Goal: Transaction & Acquisition: Book appointment/travel/reservation

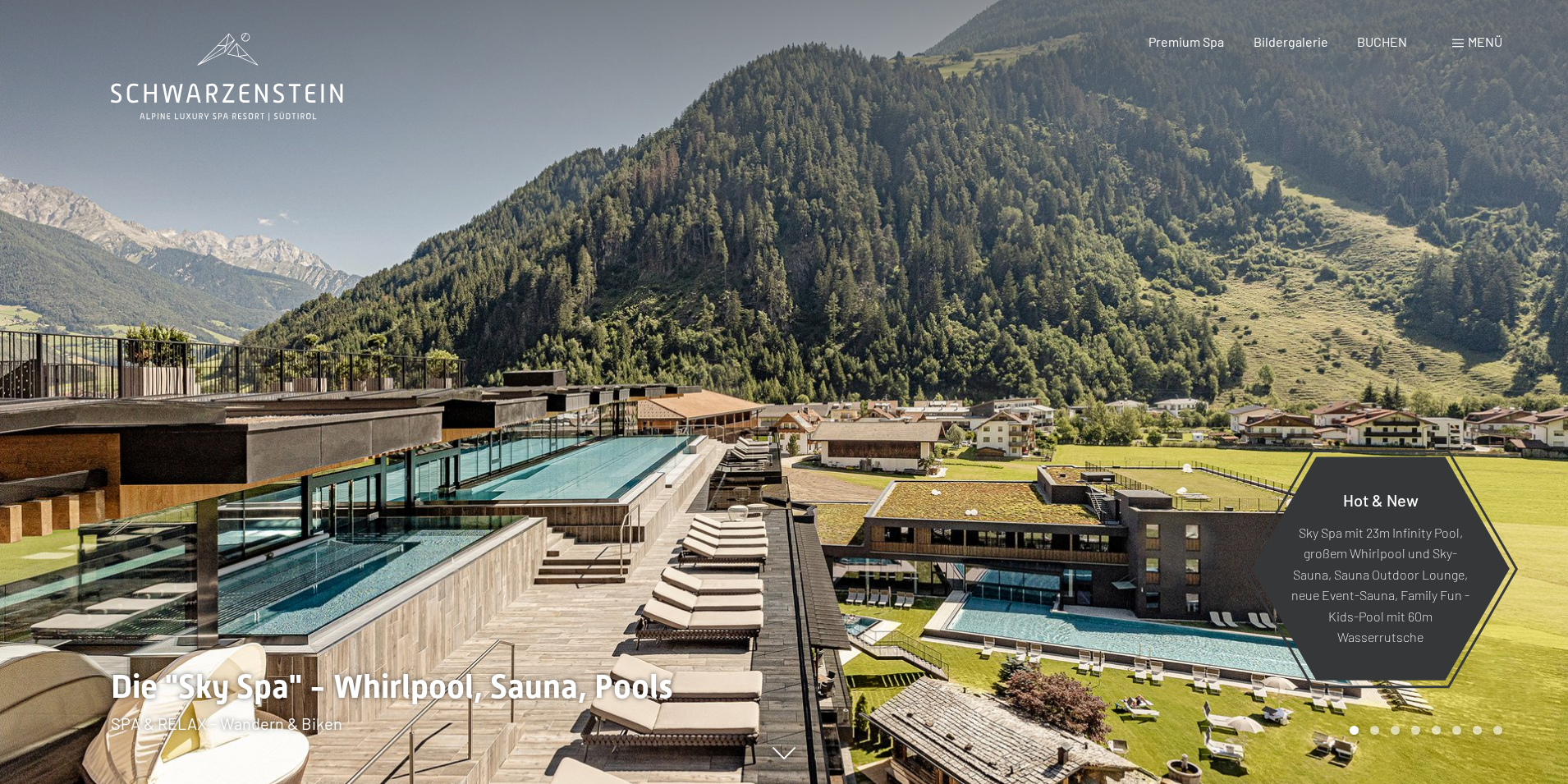
click at [1388, 41] on span "BUCHEN" at bounding box center [1383, 41] width 50 height 16
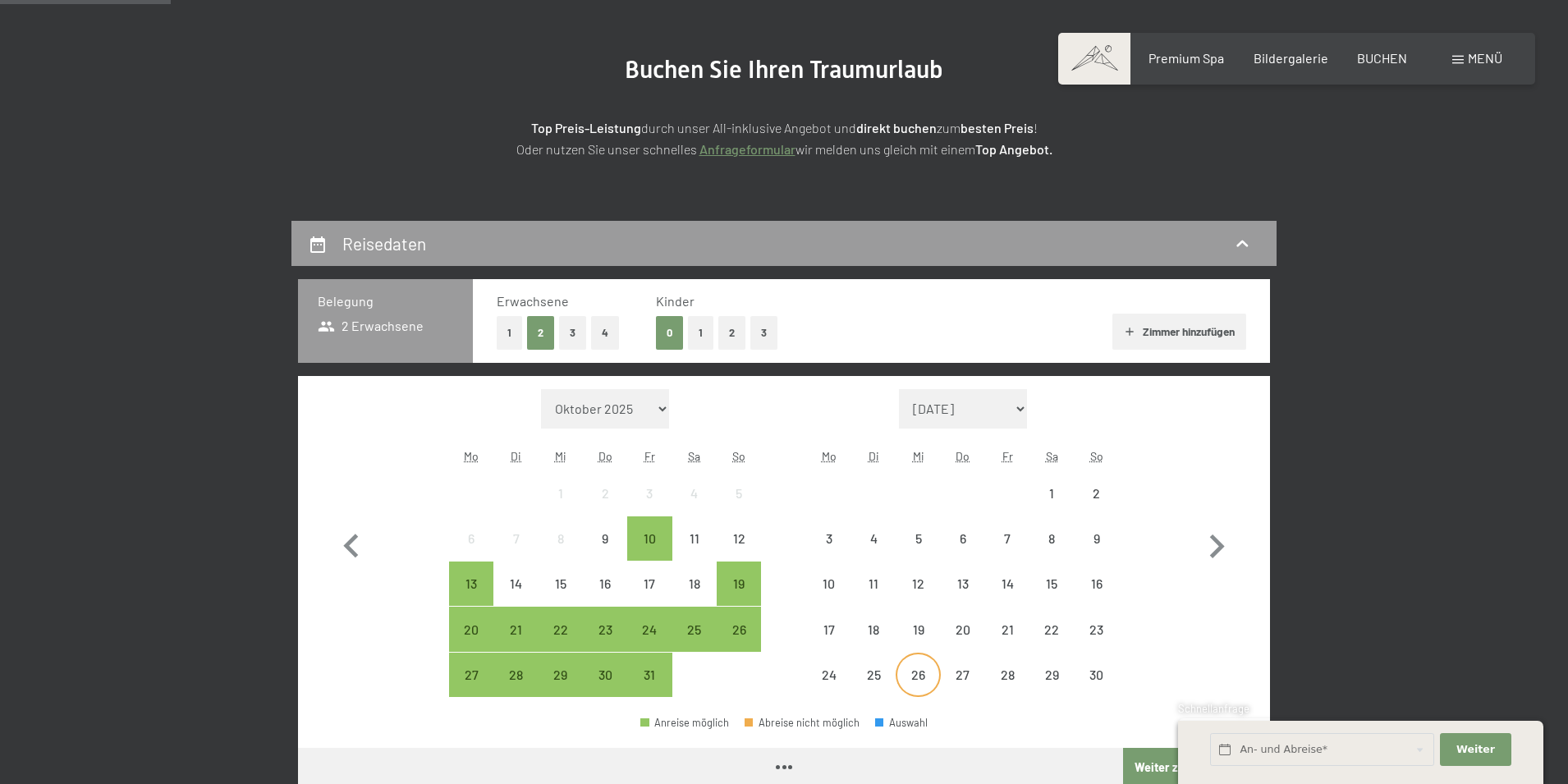
scroll to position [410, 0]
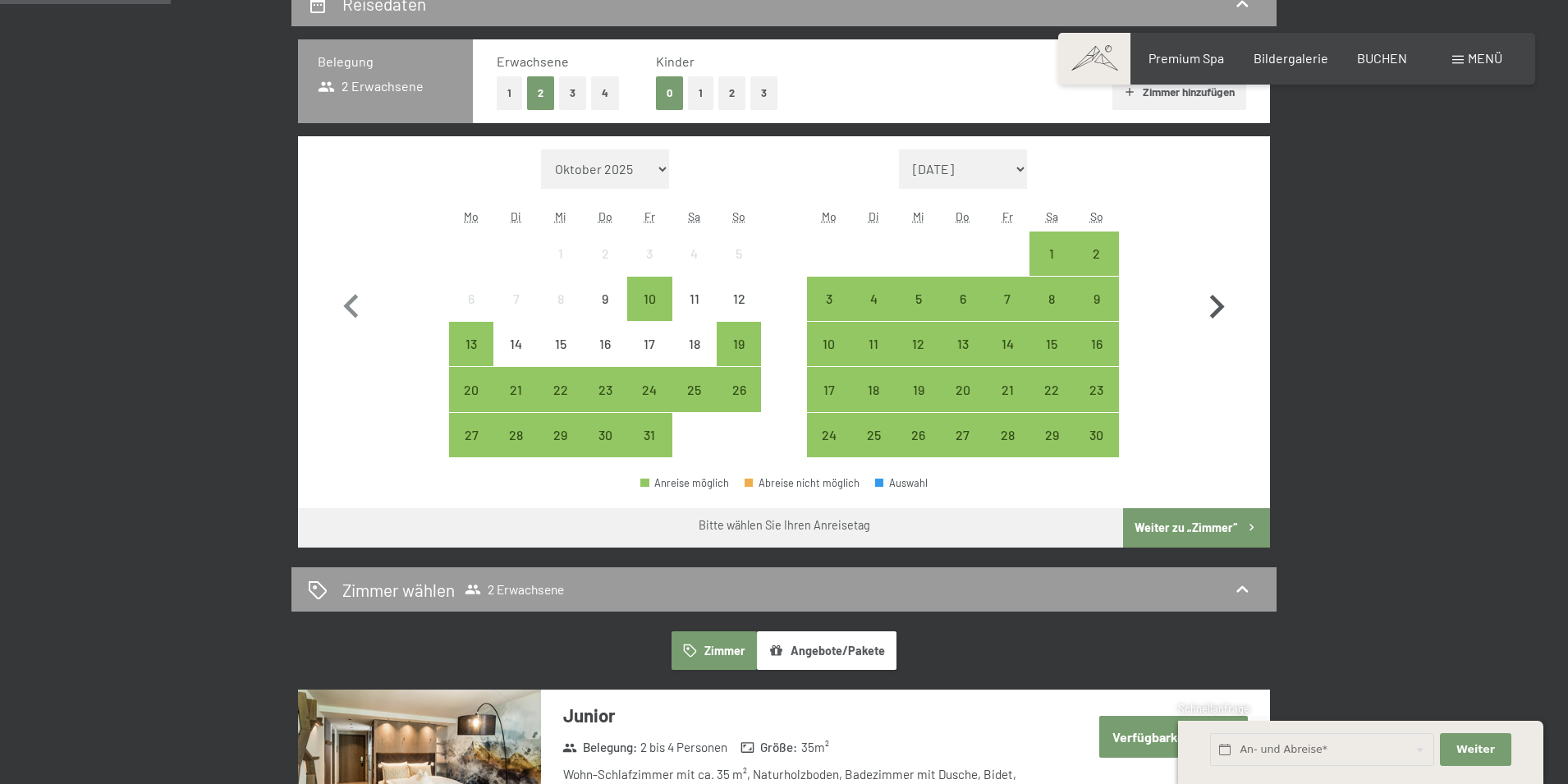
click at [1216, 306] on icon "button" at bounding box center [1216, 306] width 48 height 48
select select "2025-11-01"
select select "2025-12-01"
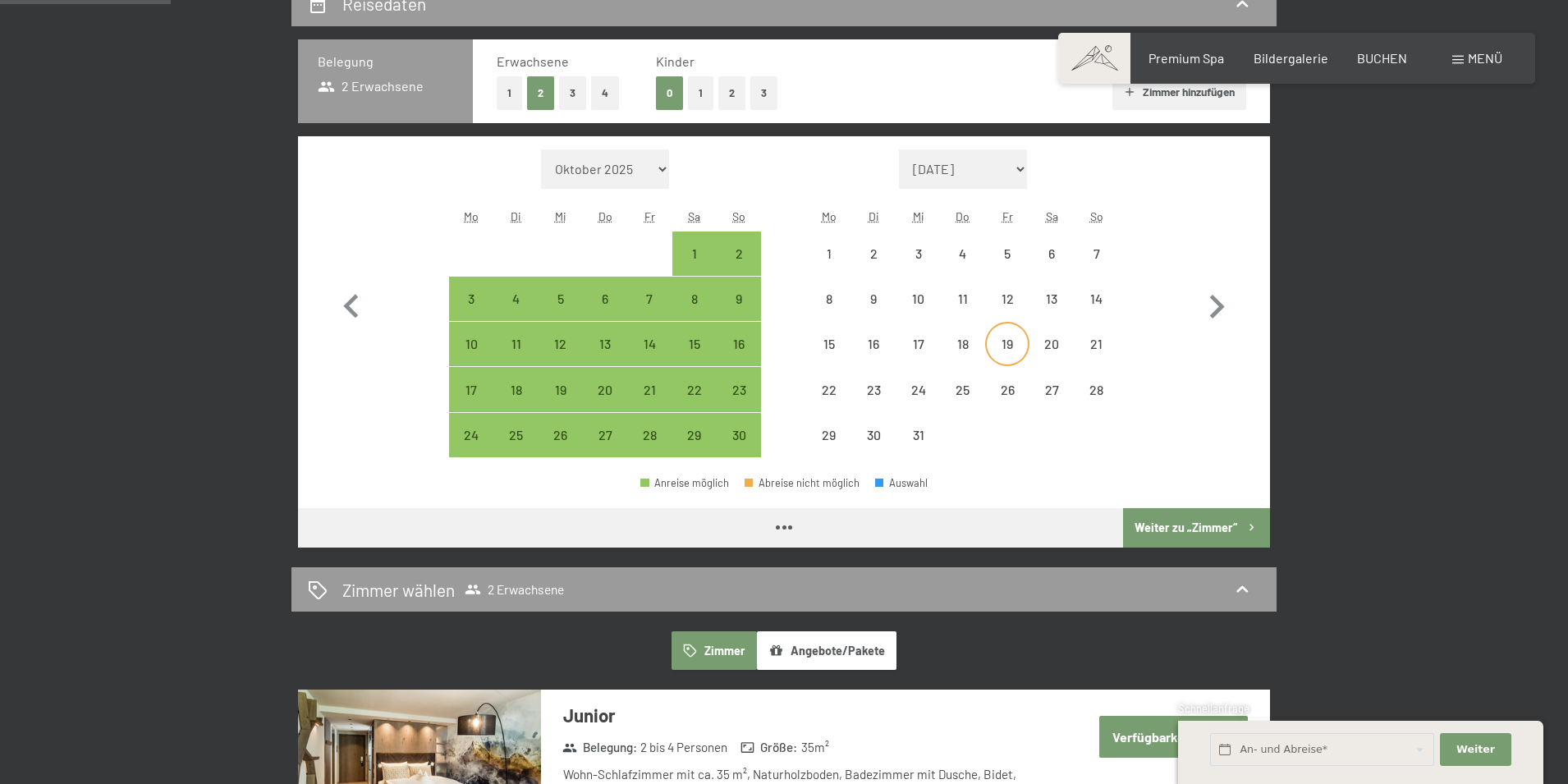
select select "2025-11-01"
select select "2025-12-01"
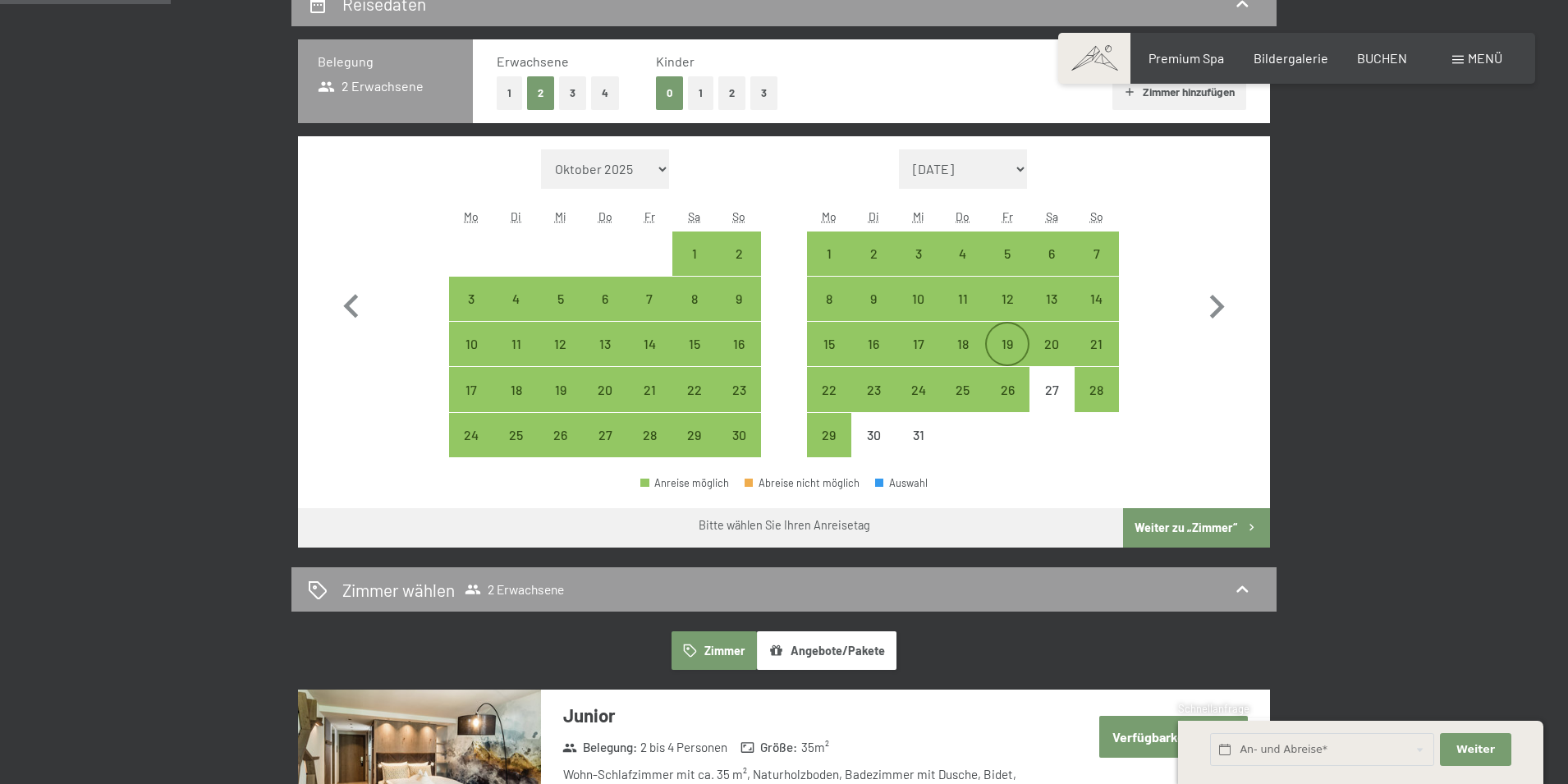
click at [1014, 350] on div "19" at bounding box center [1008, 358] width 41 height 41
select select "2025-11-01"
select select "2025-12-01"
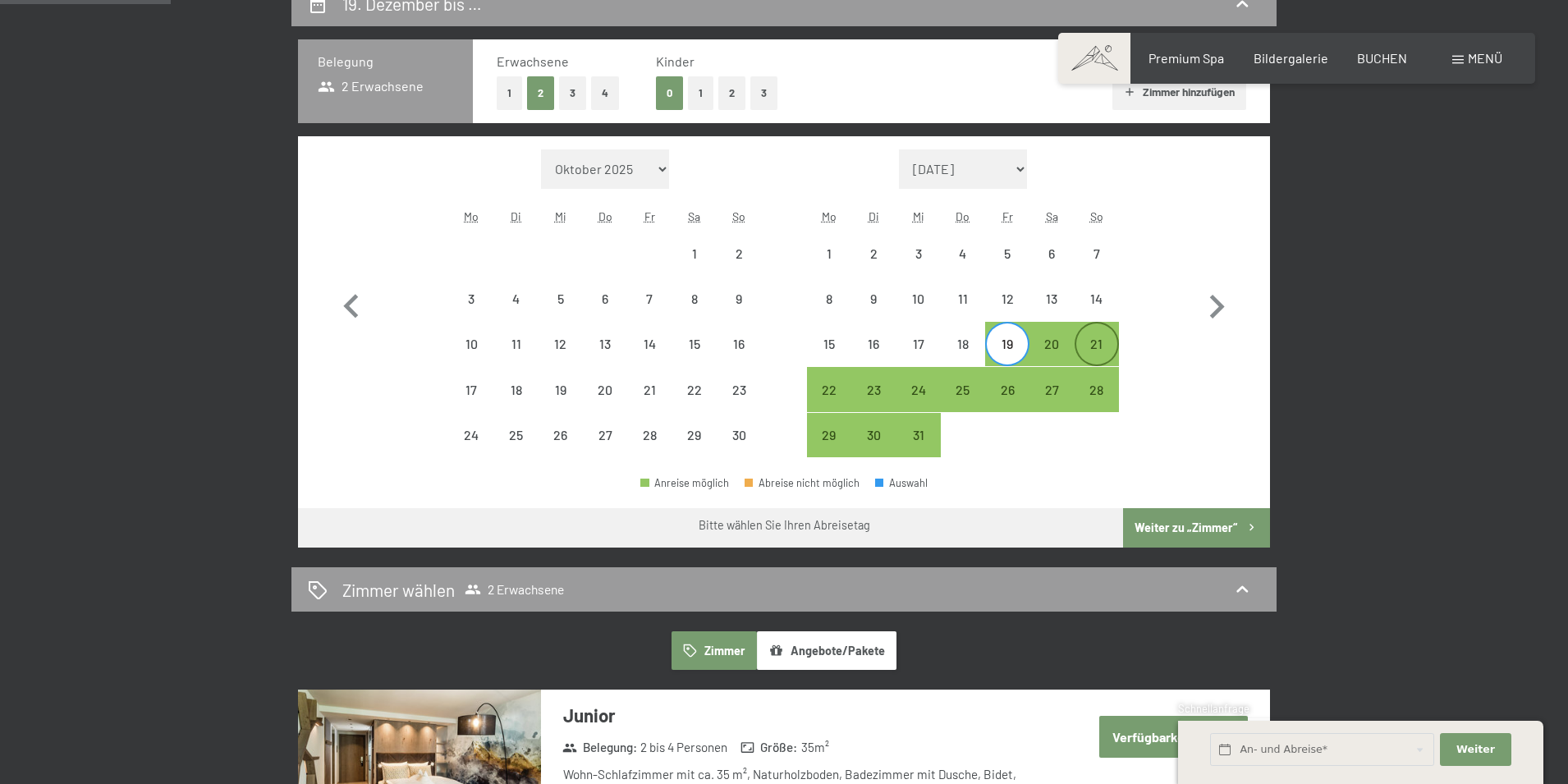
click at [1094, 342] on div "21" at bounding box center [1097, 358] width 41 height 41
select select "2025-11-01"
select select "2025-12-01"
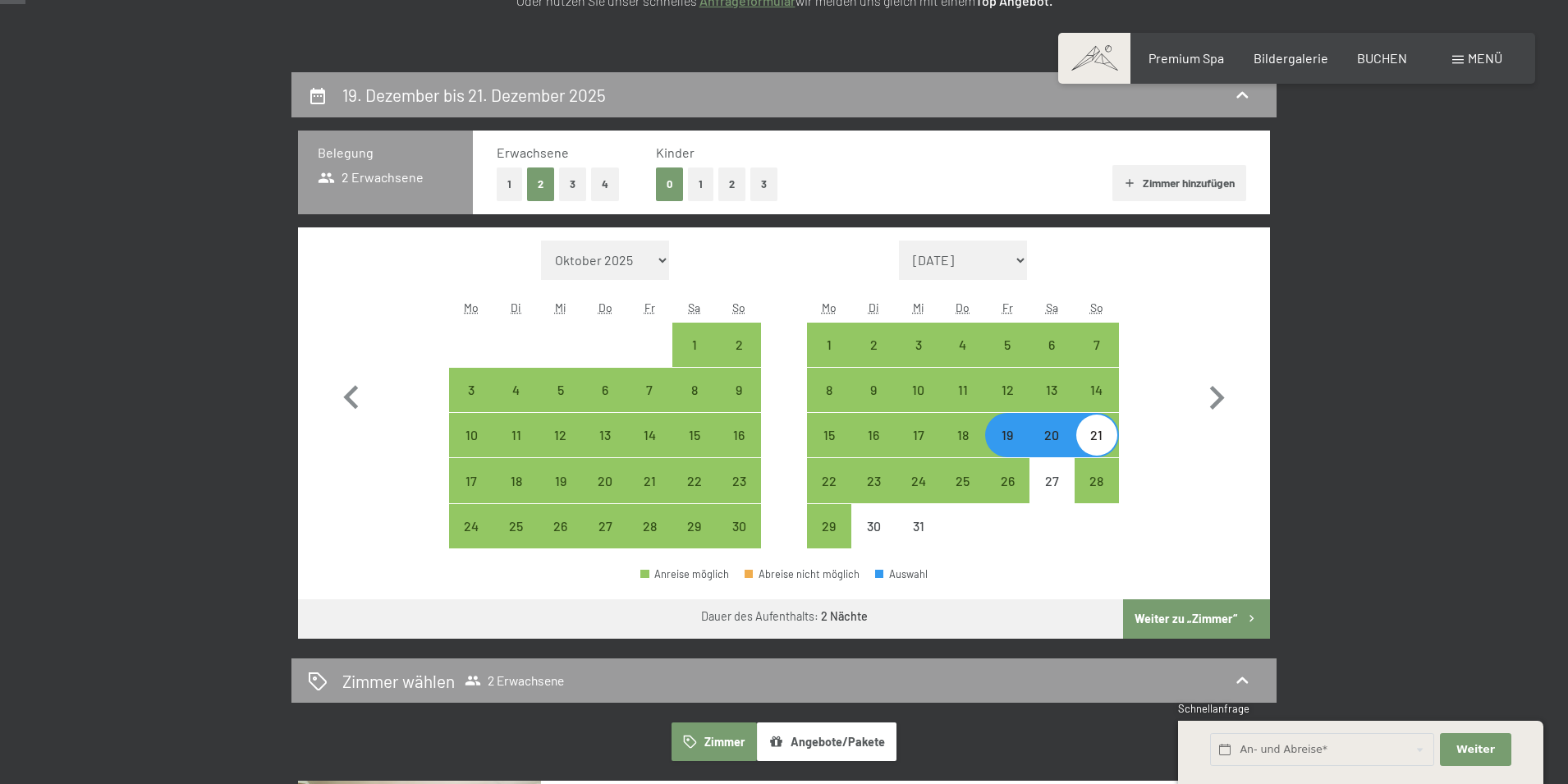
scroll to position [82, 0]
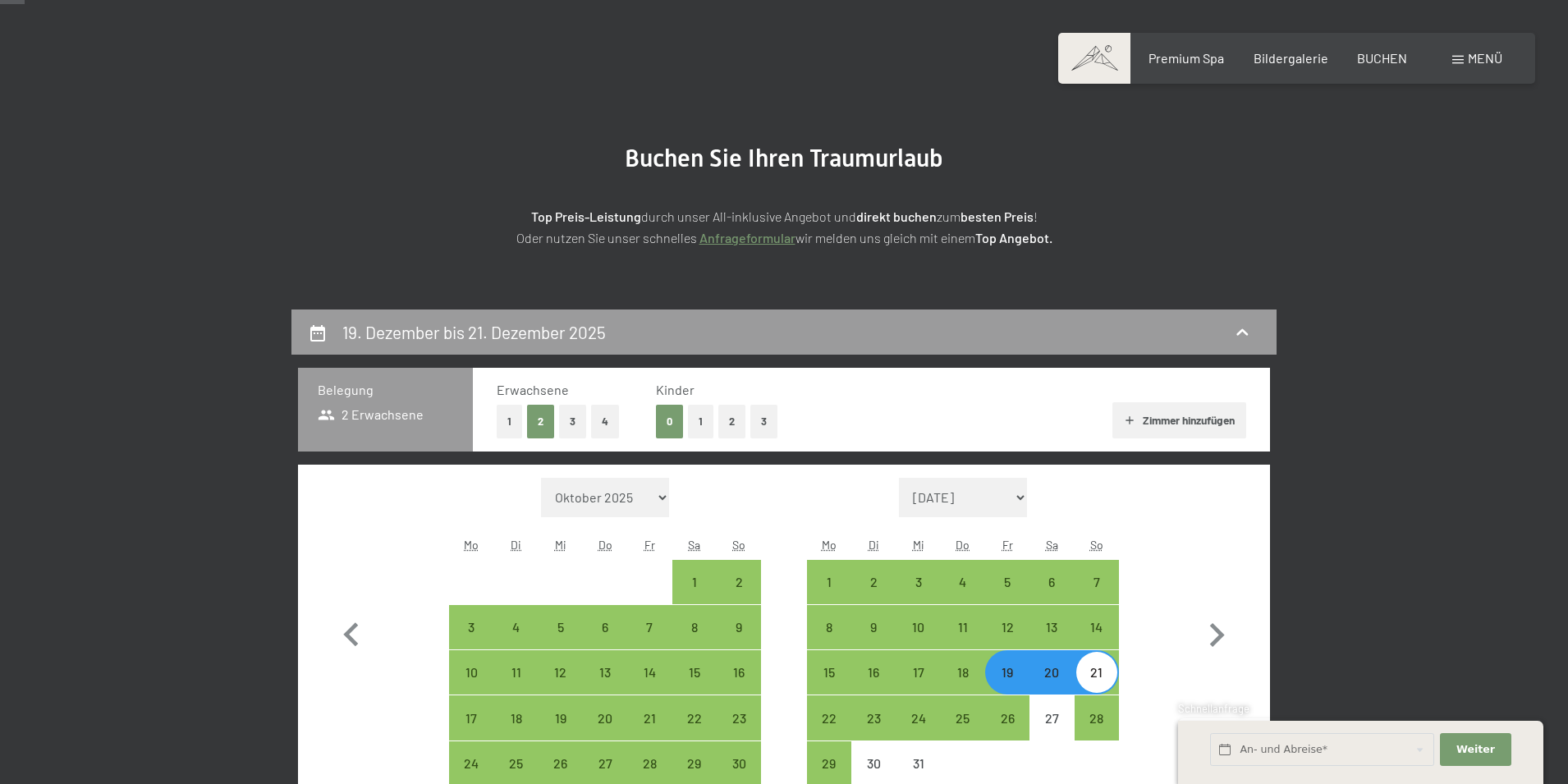
click at [509, 418] on button "1" at bounding box center [509, 421] width 25 height 34
select select "2025-11-01"
select select "2025-12-01"
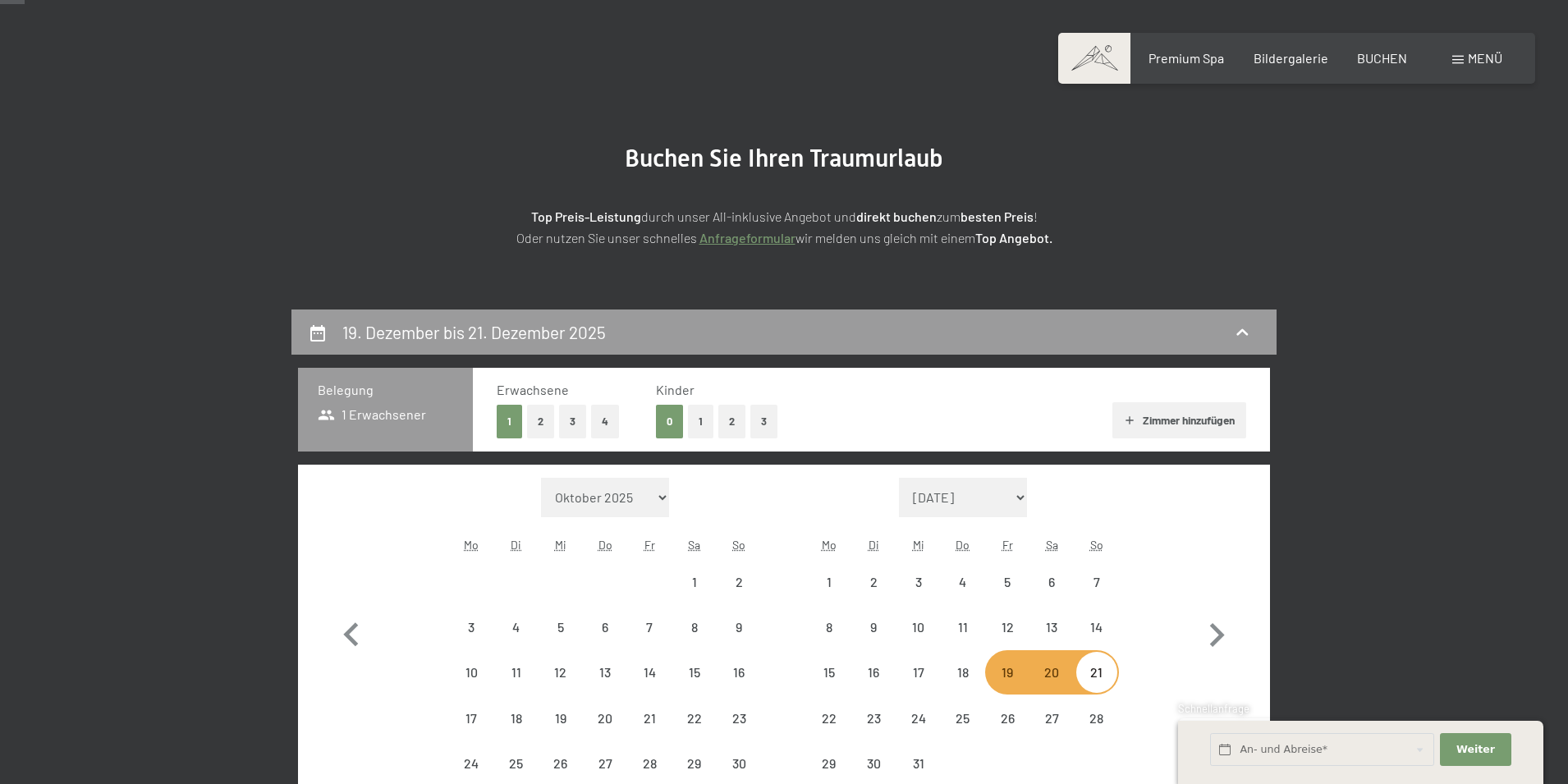
select select "2025-11-01"
select select "2025-12-01"
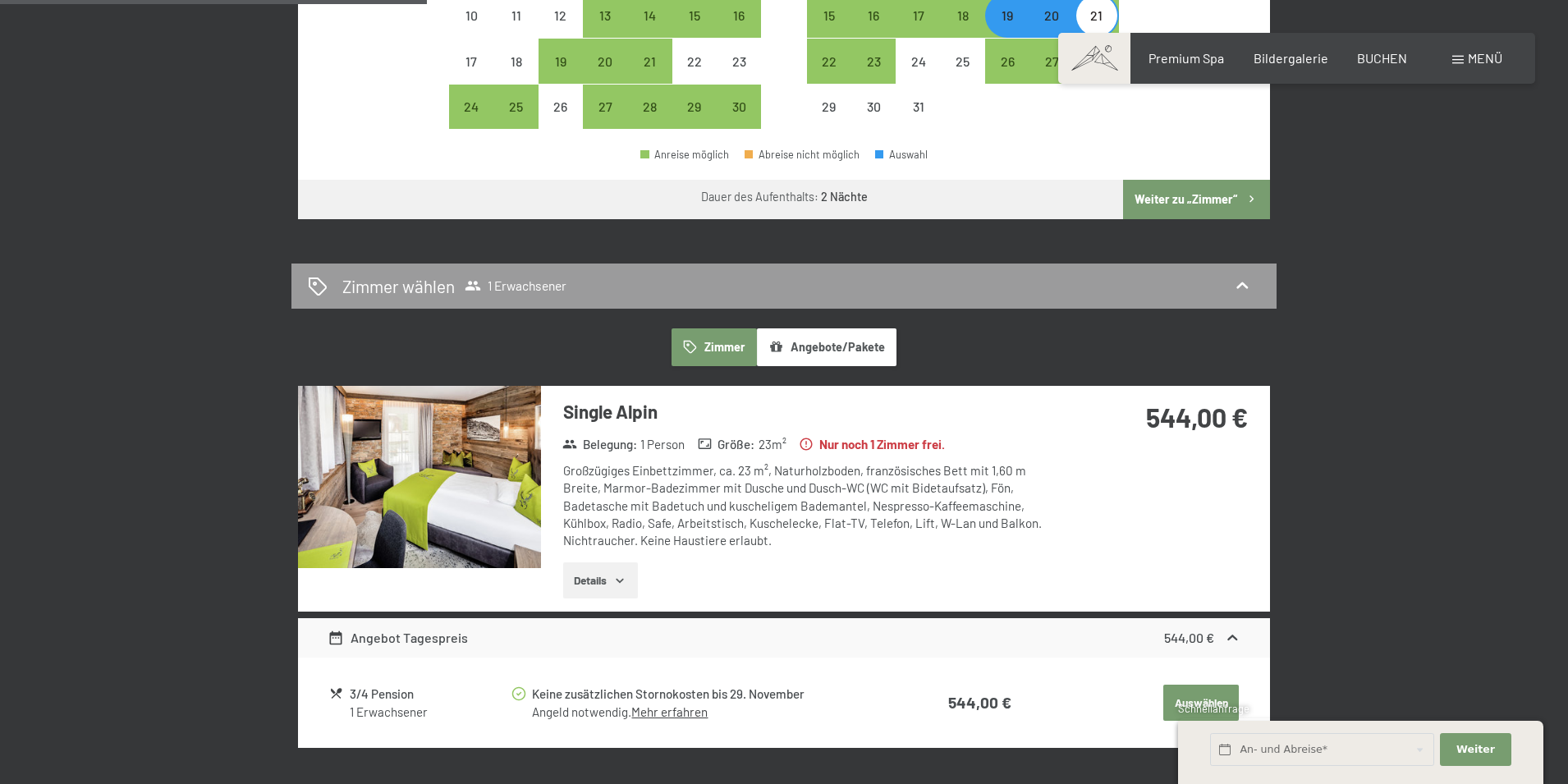
scroll to position [575, 0]
